Goal: Information Seeking & Learning: Learn about a topic

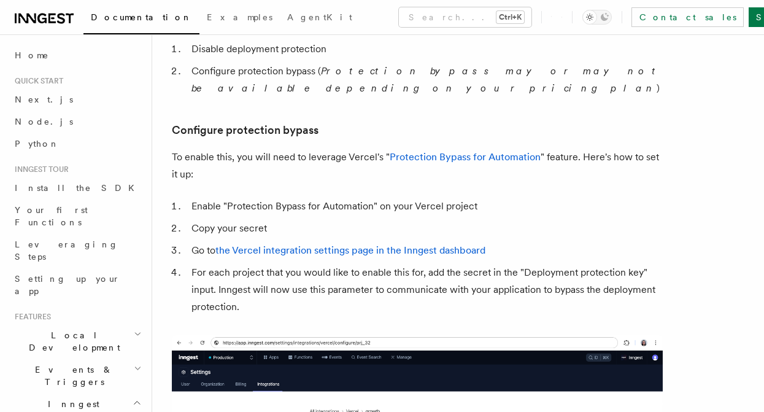
scroll to position [1107, 0]
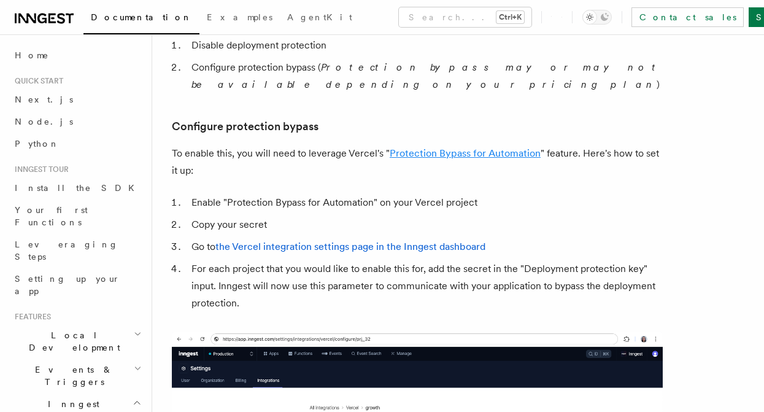
click at [455, 147] on link "Protection Bypass for Automation" at bounding box center [464, 153] width 151 height 12
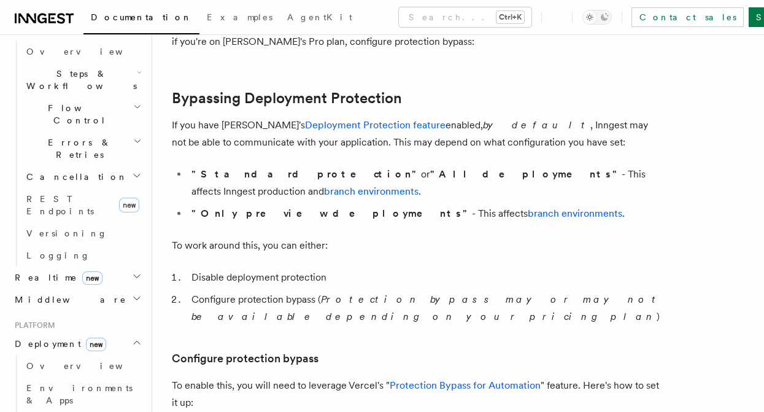
scroll to position [882, 0]
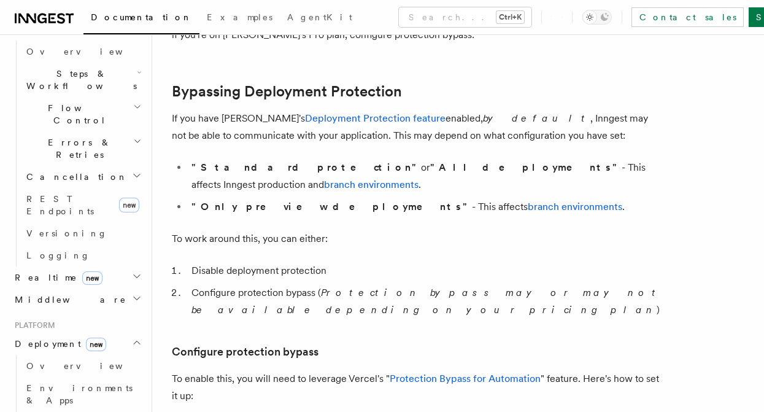
click at [430, 171] on strong ""All deployments"" at bounding box center [525, 167] width 191 height 12
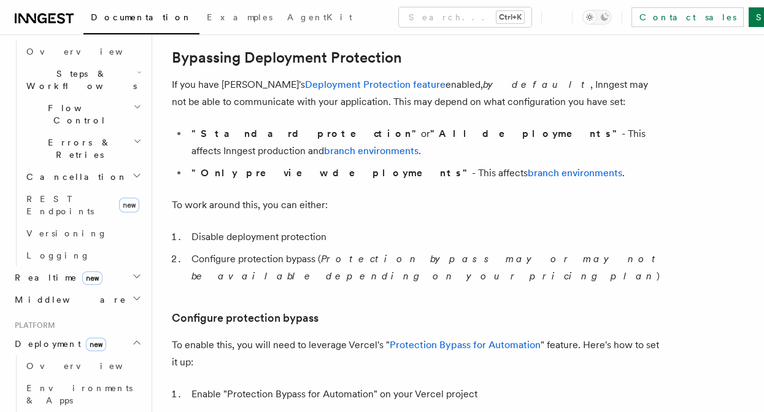
scroll to position [918, 0]
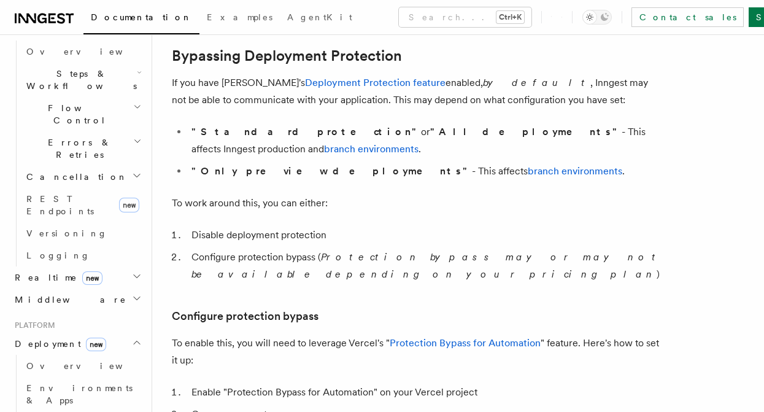
drag, startPoint x: 333, startPoint y: 239, endPoint x: 370, endPoint y: 252, distance: 39.6
click at [370, 252] on article "Platform Deployment Cloud Providers Vercel Inngest enables you to host your fun…" at bounding box center [458, 413] width 572 height 2555
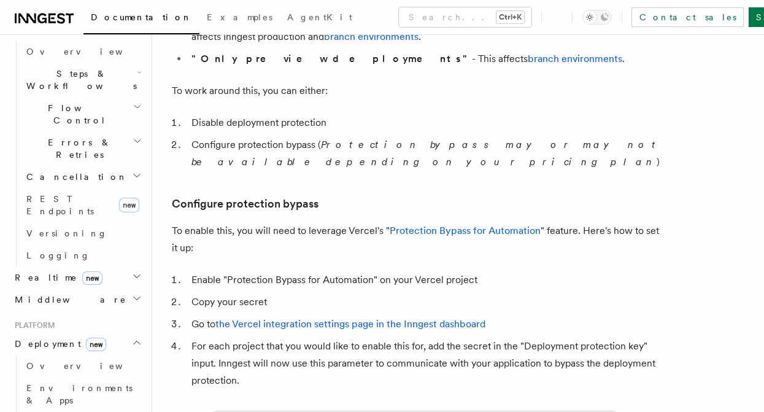
click at [289, 222] on p "To enable this, you will need to leverage Vercel's " Protection Bypass for Auto…" at bounding box center [417, 239] width 491 height 34
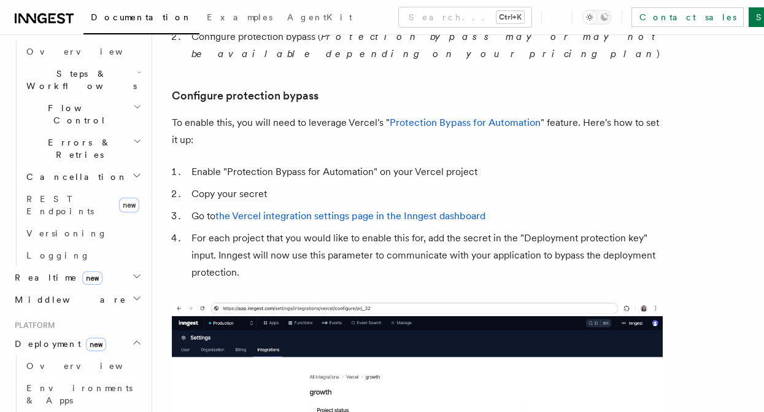
scroll to position [1184, 0]
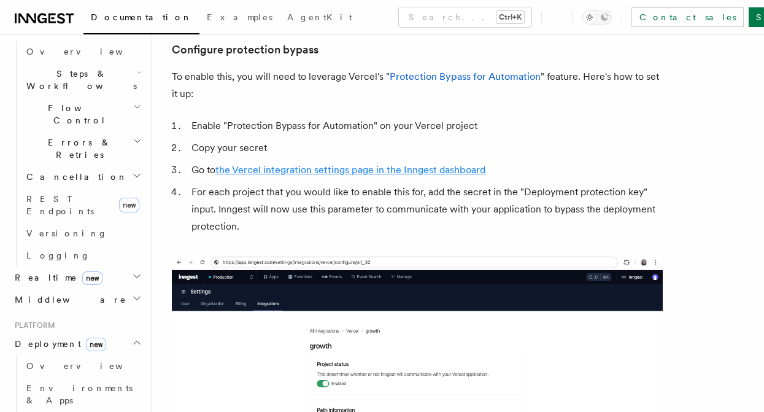
click at [345, 164] on link "the Vercel integration settings page in the Inngest dashboard" at bounding box center [350, 170] width 270 height 12
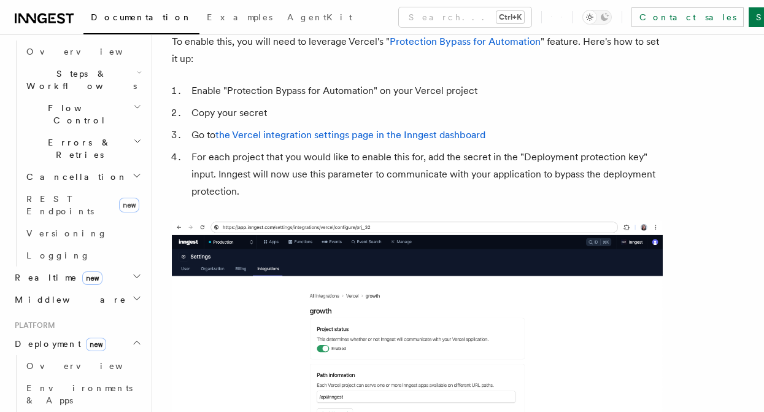
scroll to position [1071, 0]
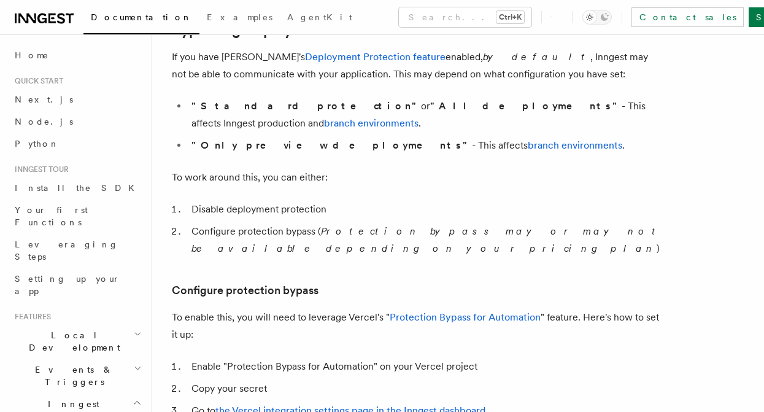
scroll to position [970, 0]
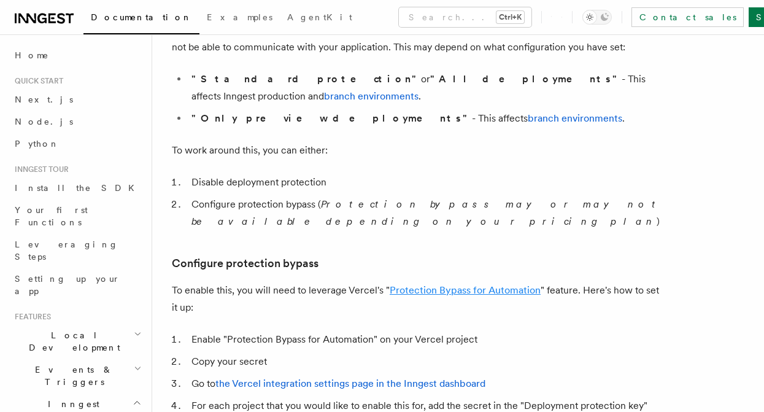
click at [445, 284] on link "Protection Bypass for Automation" at bounding box center [464, 290] width 151 height 12
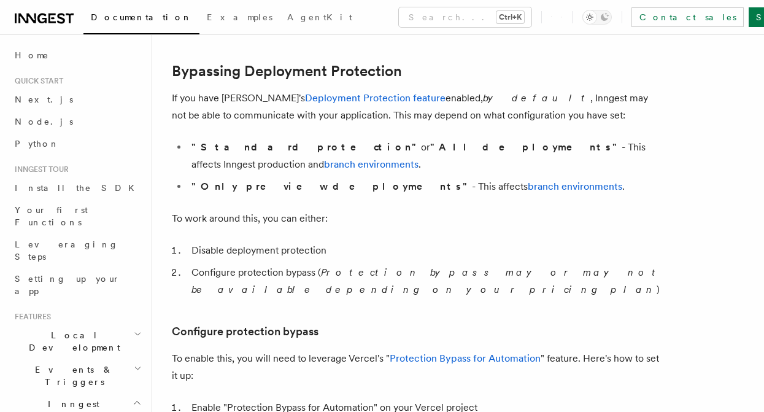
scroll to position [907, 0]
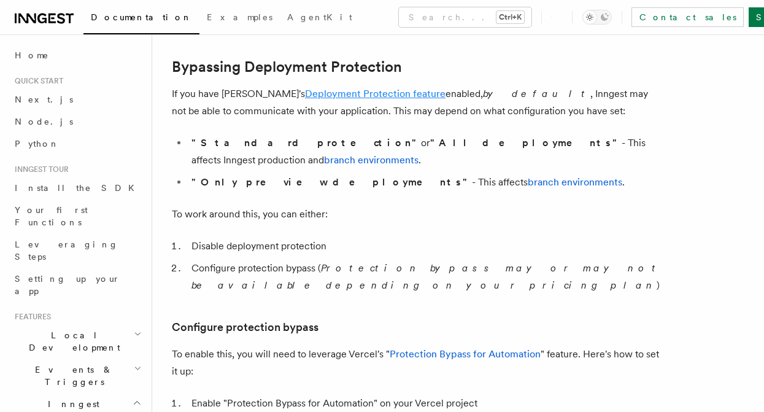
click at [323, 96] on link "Deployment Protection feature" at bounding box center [375, 94] width 140 height 12
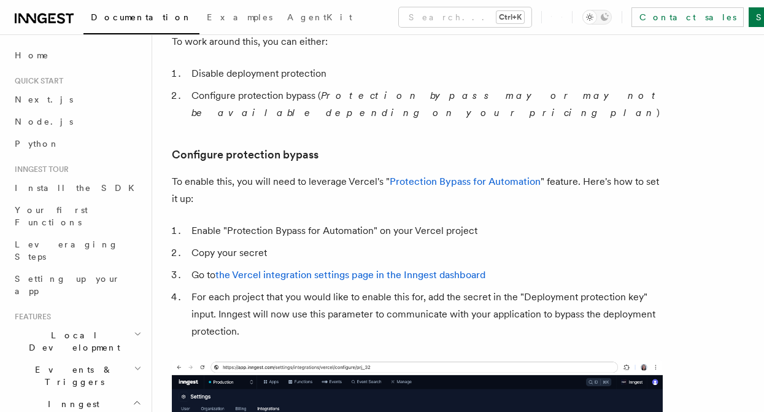
scroll to position [1128, 0]
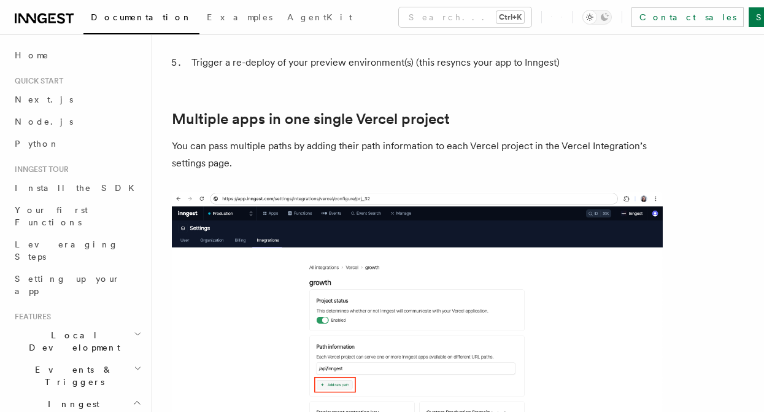
scroll to position [1698, 0]
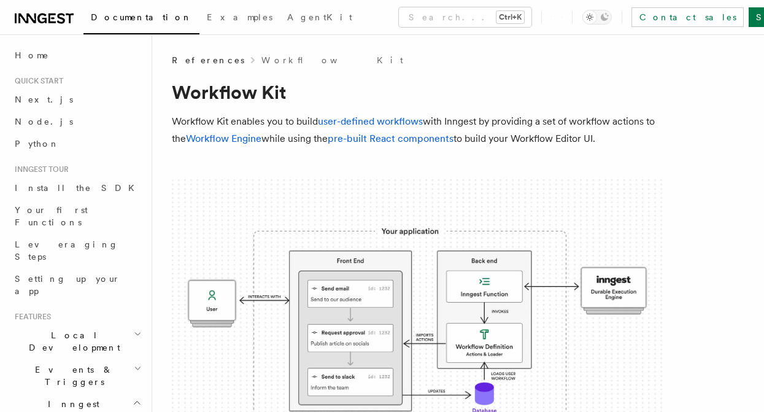
click at [261, 64] on link "Workflow Kit" at bounding box center [332, 60] width 142 height 12
click at [204, 64] on span "References" at bounding box center [208, 60] width 72 height 12
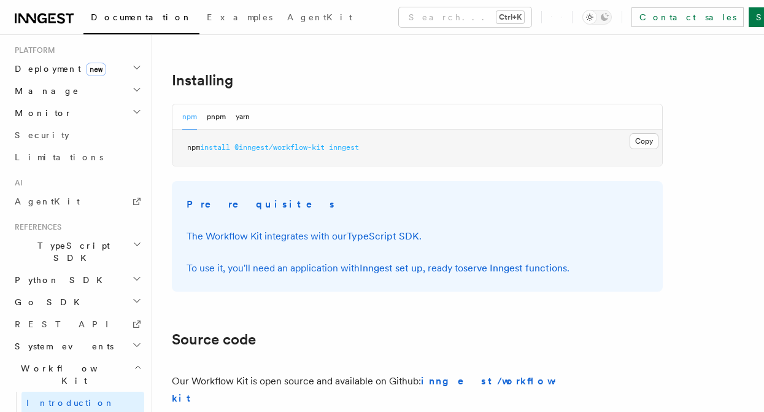
scroll to position [458, 0]
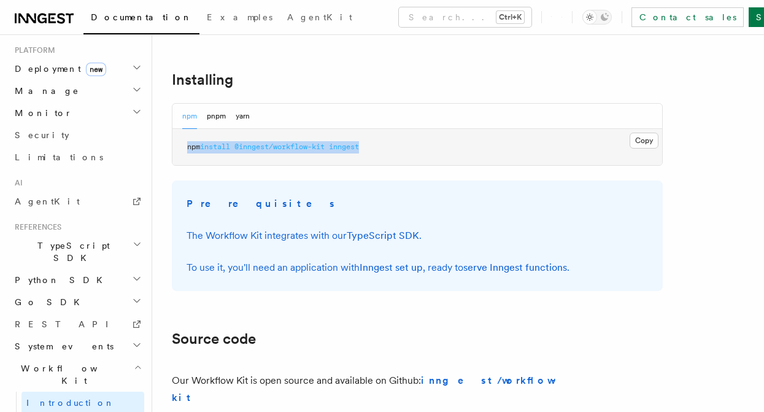
drag, startPoint x: 398, startPoint y: 145, endPoint x: 185, endPoint y: 153, distance: 213.0
click at [185, 153] on pre "npm install @inngest/workflow-kit inngest" at bounding box center [416, 147] width 489 height 37
copy span "npm install @inngest/workflow-kit inngest"
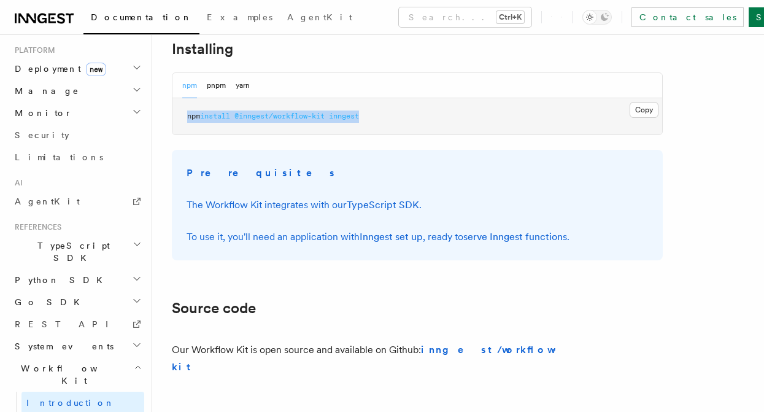
scroll to position [490, 0]
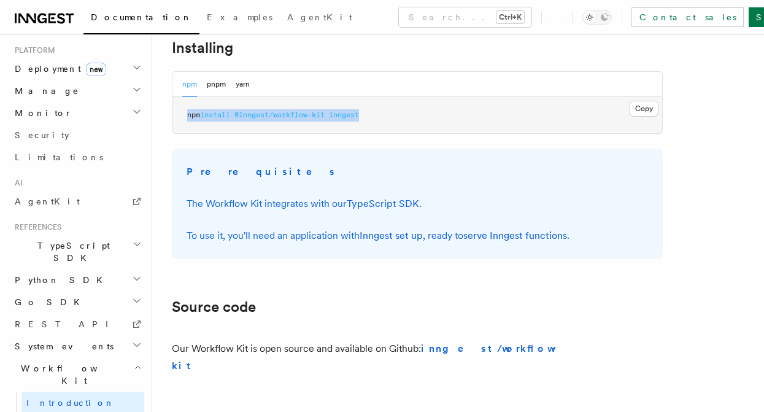
click at [313, 105] on pre "npm install @inngest/workflow-kit inngest" at bounding box center [416, 115] width 489 height 37
drag, startPoint x: 332, startPoint y: 112, endPoint x: 179, endPoint y: 112, distance: 152.7
click at [179, 112] on pre "npm install @inngest/workflow-kit inngest" at bounding box center [416, 115] width 489 height 37
copy span "npm install @inngest/workflow-kit"
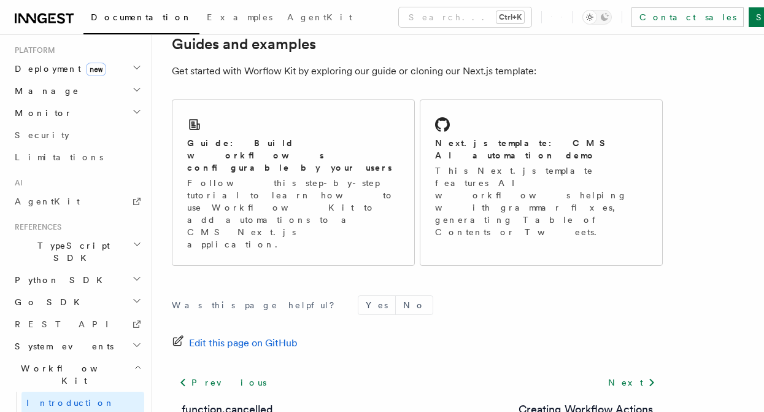
scroll to position [883, 0]
click at [364, 176] on p "Follow this step-by-step tutorial to learn how to use Workflow Kit to add autom…" at bounding box center [293, 213] width 212 height 74
click at [481, 164] on p "This Next.js template features AI workflows helping with grammar fixes, generat…" at bounding box center [541, 201] width 212 height 74
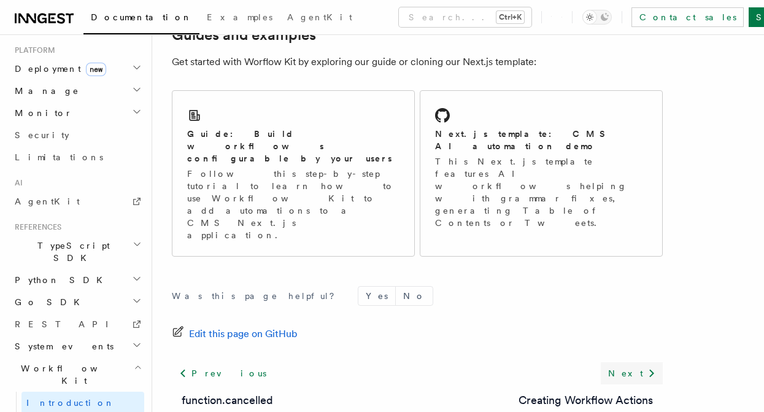
click at [654, 366] on icon at bounding box center [651, 373] width 15 height 15
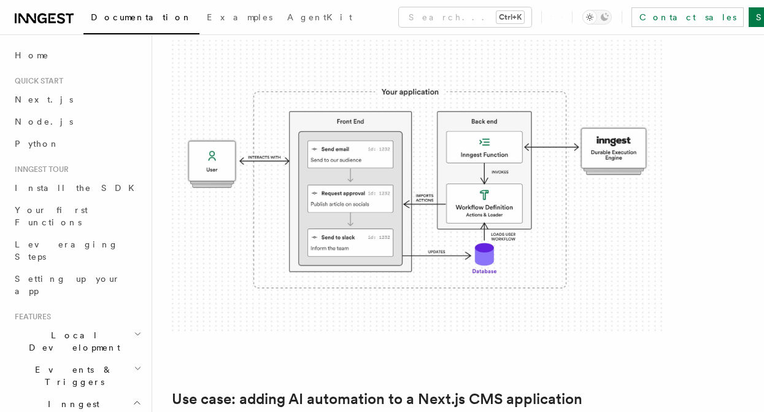
scroll to position [202, 0]
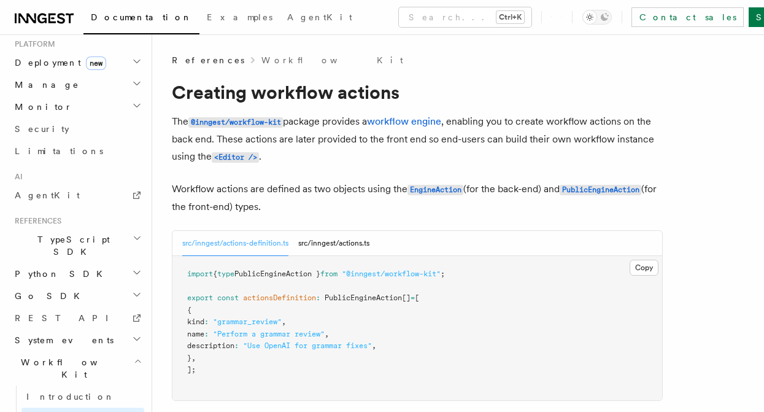
scroll to position [705, 0]
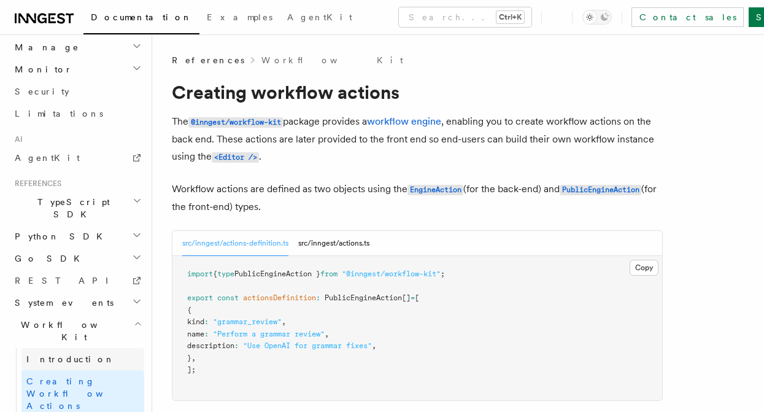
click at [72, 354] on span "Introduction" at bounding box center [70, 359] width 88 height 10
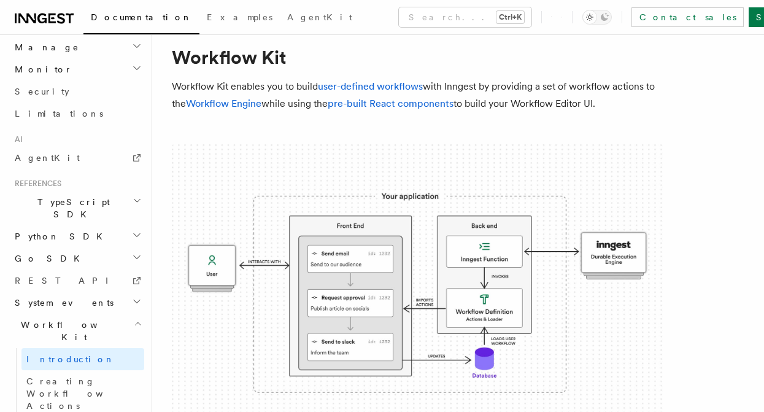
scroll to position [48, 0]
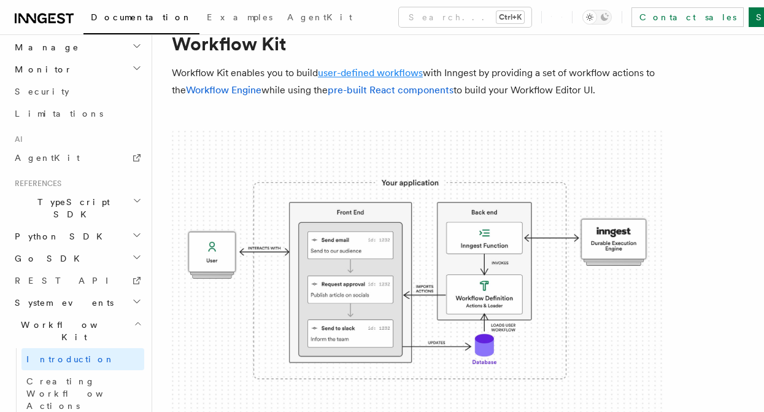
click at [394, 74] on link "user-defined workflows" at bounding box center [370, 73] width 105 height 12
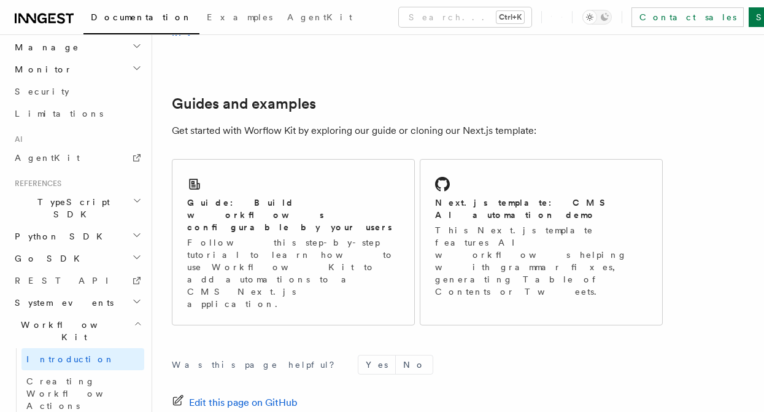
scroll to position [826, 0]
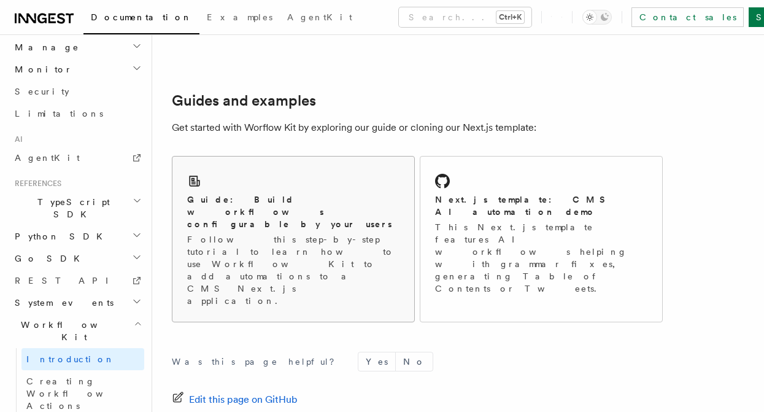
click at [338, 233] on p "Follow this step-by-step tutorial to learn how to use Workflow Kit to add autom…" at bounding box center [293, 270] width 212 height 74
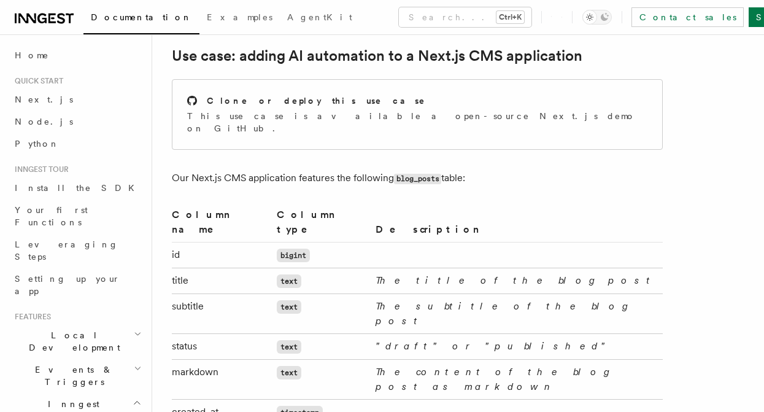
scroll to position [561, 0]
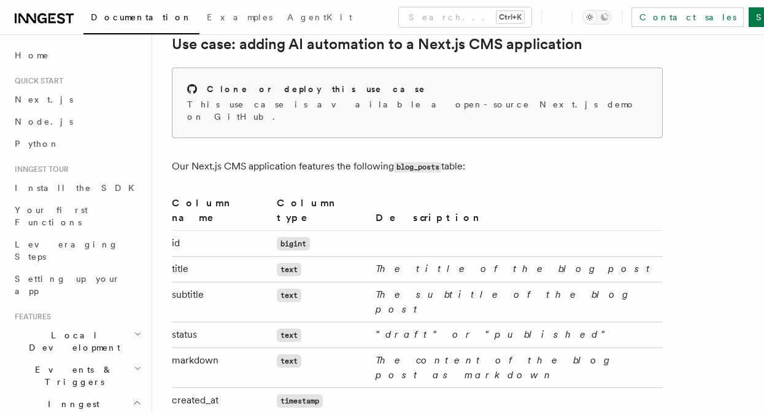
click at [301, 106] on p "This use case is available a open-source Next.js demo on GitHub." at bounding box center [417, 110] width 460 height 25
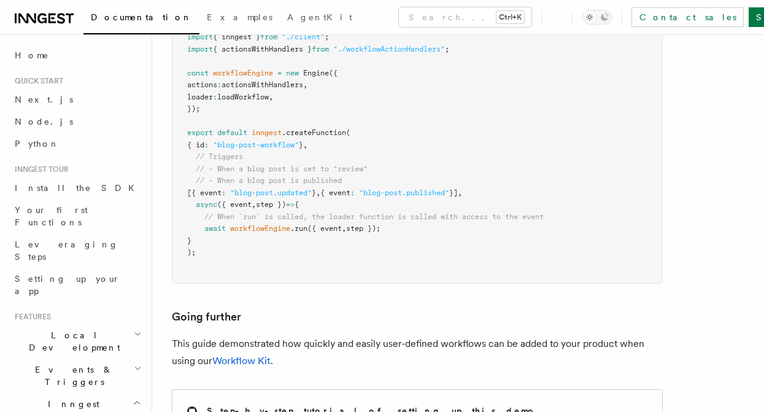
scroll to position [5555, 0]
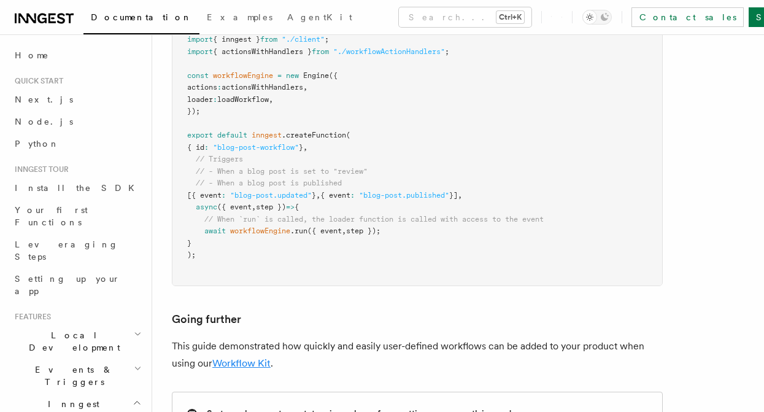
click at [251, 357] on link "Workflow Kit" at bounding box center [241, 363] width 58 height 12
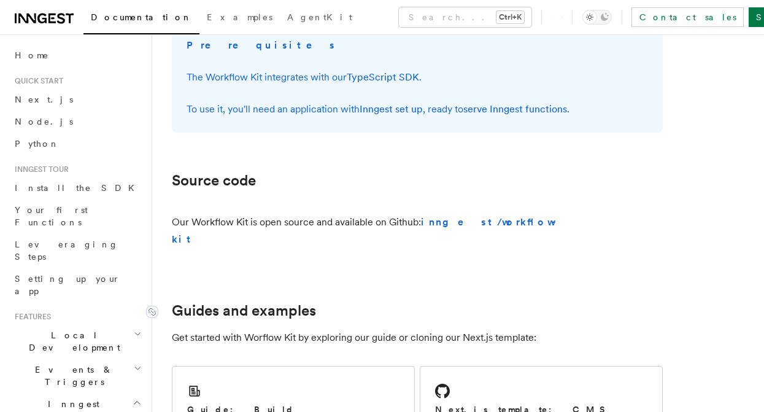
scroll to position [614, 0]
